Goal: Find specific page/section: Find specific page/section

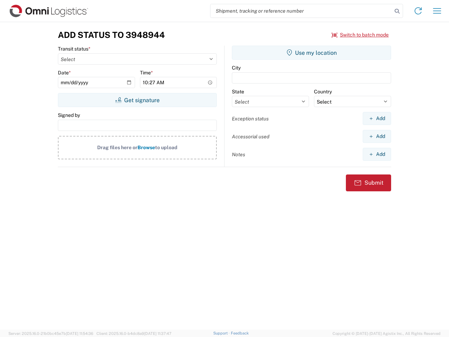
click at [301, 11] on input "search" at bounding box center [302, 10] width 182 height 13
click at [397, 11] on icon at bounding box center [397, 11] width 10 height 10
click at [418, 11] on icon at bounding box center [418, 10] width 11 height 11
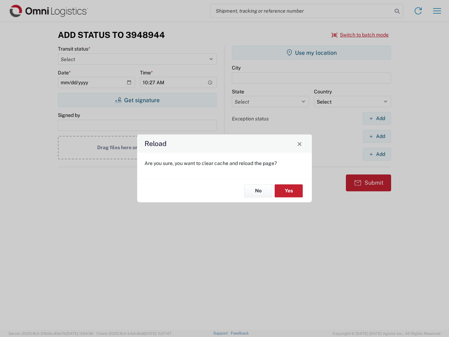
click at [437, 11] on div "Reload Are you sure, you want to clear cache and reload the page? No Yes" at bounding box center [224, 168] width 449 height 337
click at [360, 35] on div "Reload Are you sure, you want to clear cache and reload the page? No Yes" at bounding box center [224, 168] width 449 height 337
click at [137, 100] on div "Reload Are you sure, you want to clear cache and reload the page? No Yes" at bounding box center [224, 168] width 449 height 337
click at [312, 53] on div "Reload Are you sure, you want to clear cache and reload the page? No Yes" at bounding box center [224, 168] width 449 height 337
click at [377, 118] on div "Reload Are you sure, you want to clear cache and reload the page? No Yes" at bounding box center [224, 168] width 449 height 337
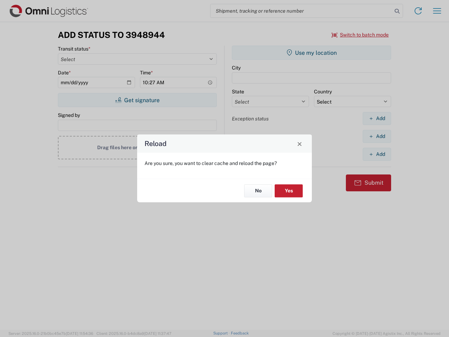
click at [377, 136] on div "Reload Are you sure, you want to clear cache and reload the page? No Yes" at bounding box center [224, 168] width 449 height 337
click at [377, 154] on div "Reload Are you sure, you want to clear cache and reload the page? No Yes" at bounding box center [224, 168] width 449 height 337
